Goal: Entertainment & Leisure: Consume media (video, audio)

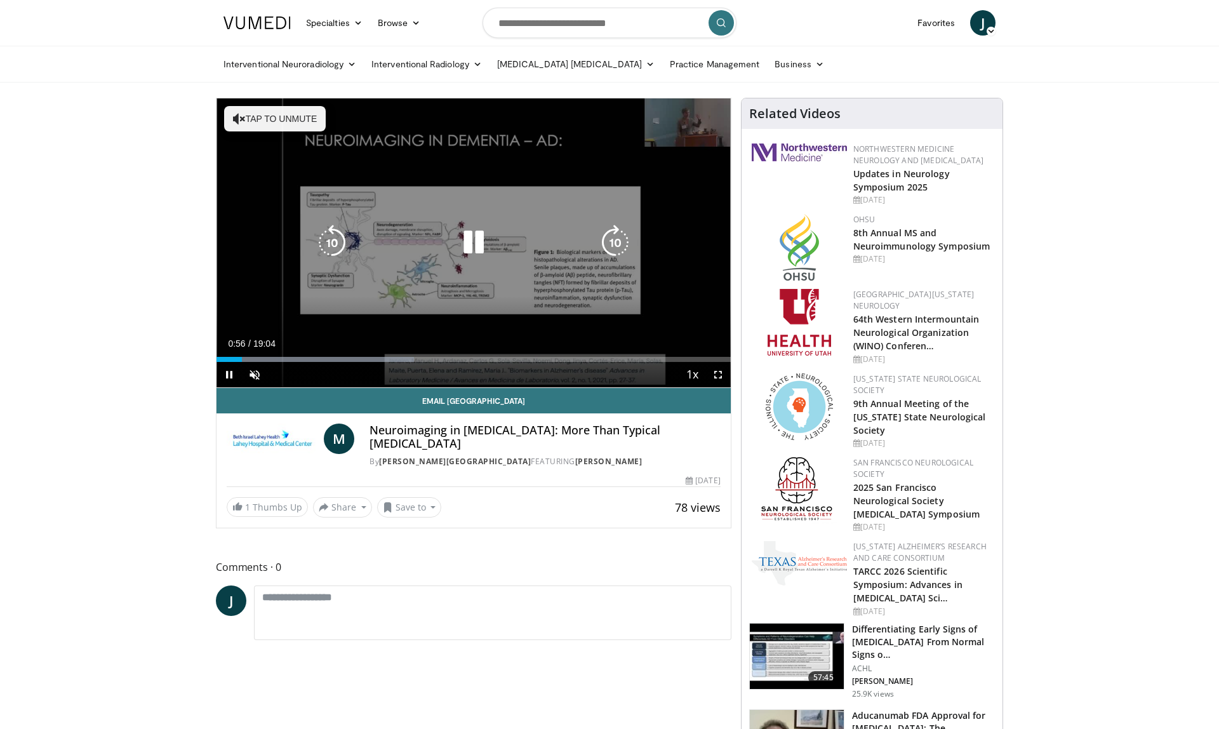
click at [250, 116] on button "Tap to unmute" at bounding box center [275, 118] width 102 height 25
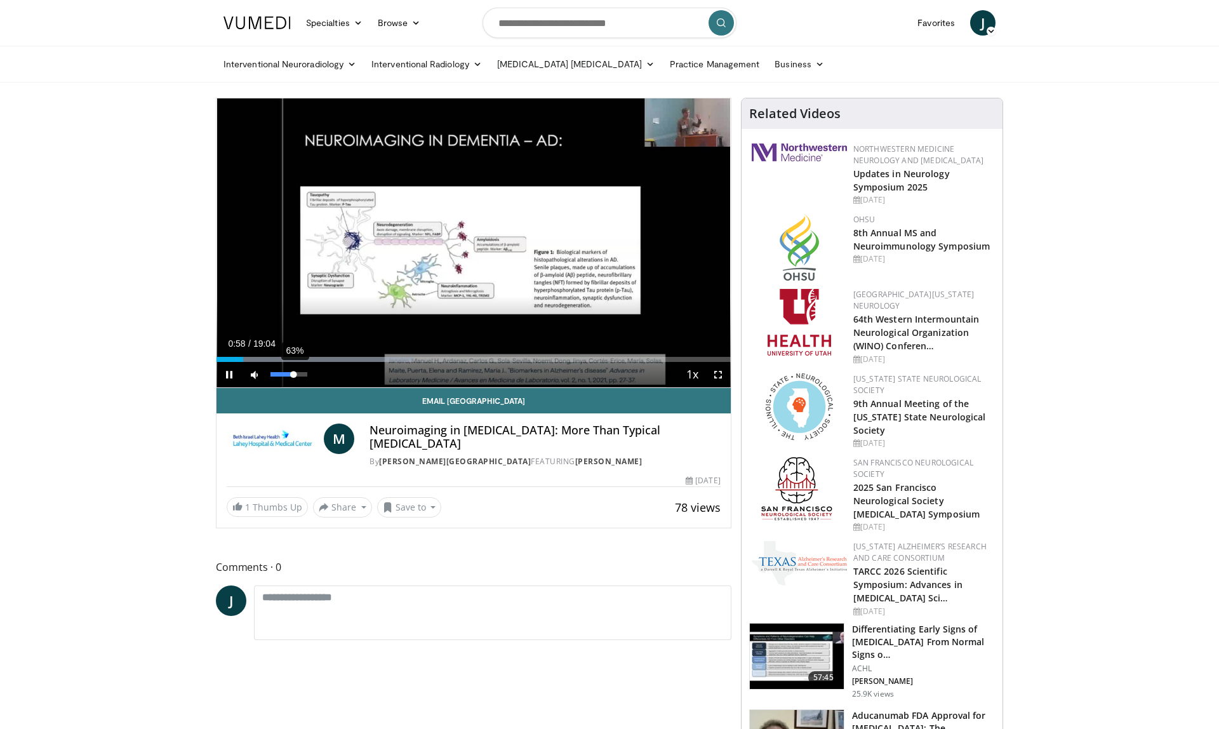
drag, startPoint x: 281, startPoint y: 373, endPoint x: 293, endPoint y: 374, distance: 12.1
click at [293, 374] on div "Volume Level" at bounding box center [282, 374] width 23 height 4
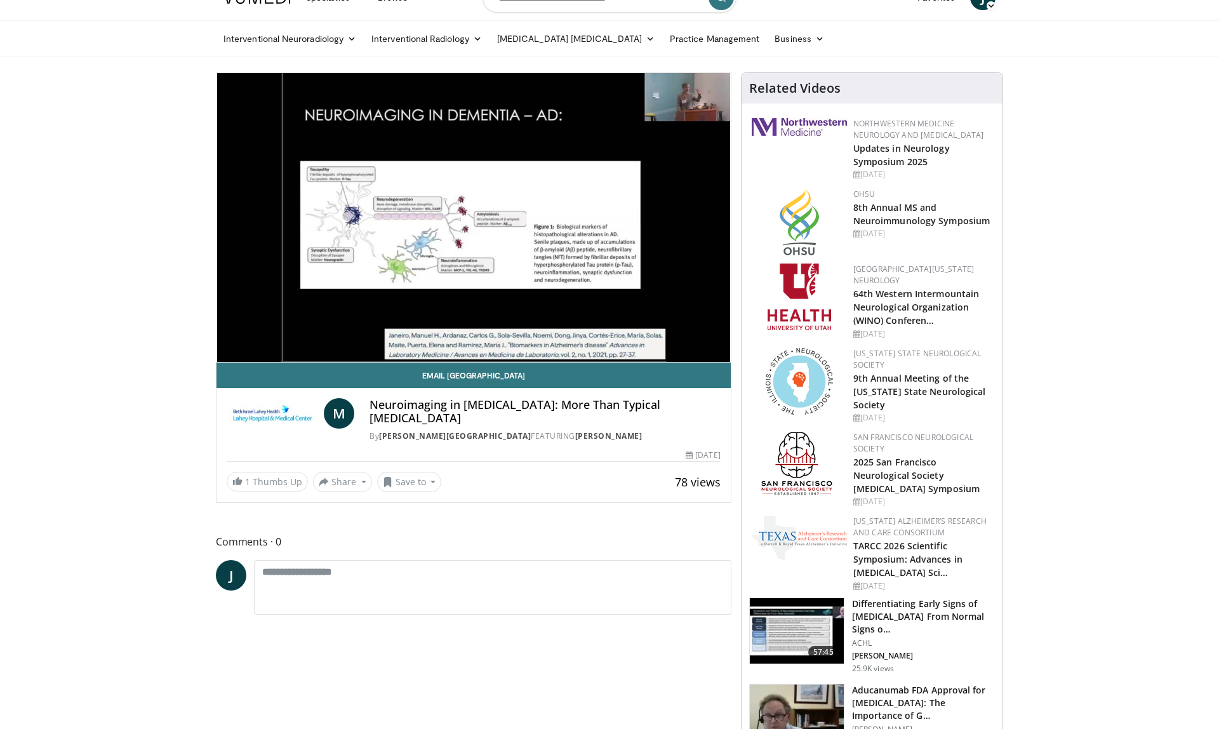
scroll to position [25, 0]
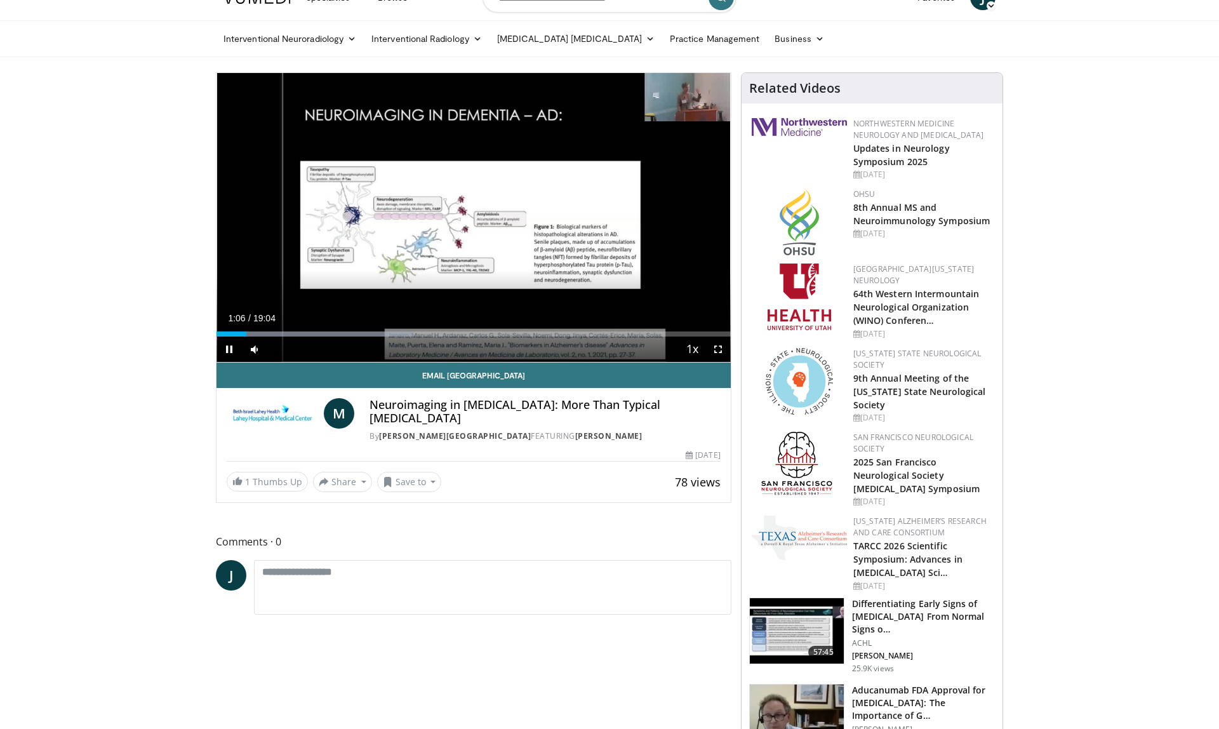
click at [713, 348] on span "Video Player" at bounding box center [718, 349] width 25 height 25
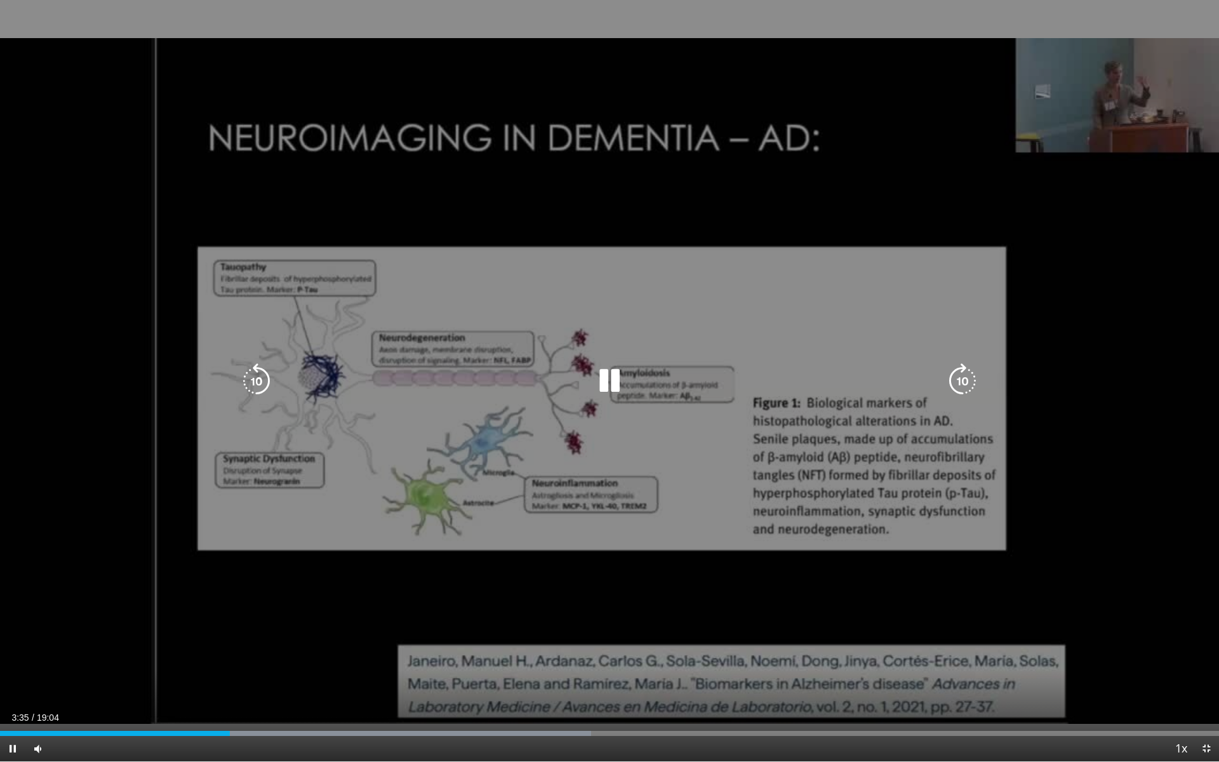
click at [254, 377] on icon "Video Player" at bounding box center [257, 381] width 36 height 36
click at [259, 373] on icon "Video Player" at bounding box center [257, 381] width 36 height 36
click at [258, 373] on icon "Video Player" at bounding box center [257, 381] width 36 height 36
